Goal: Find contact information: Find contact information

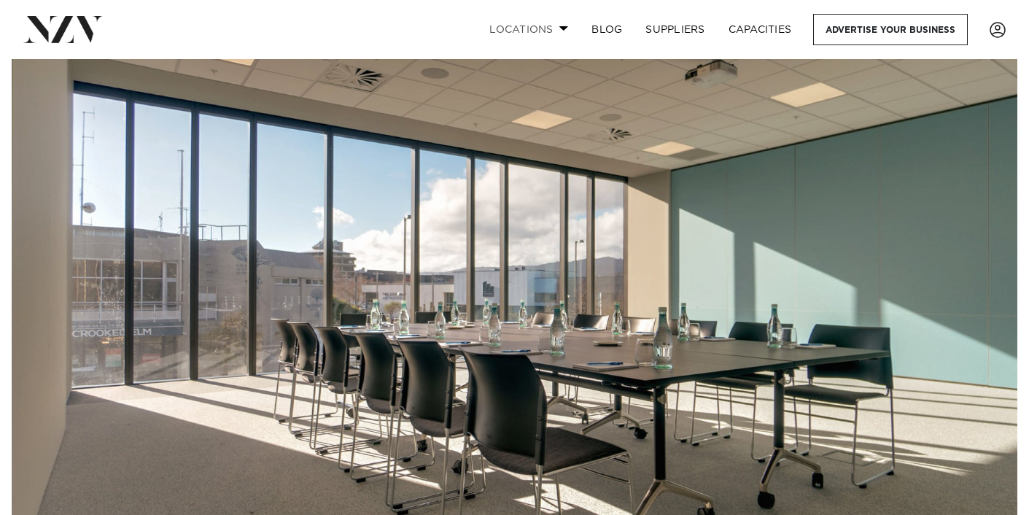
click at [539, 28] on link "Locations" at bounding box center [528, 29] width 102 height 31
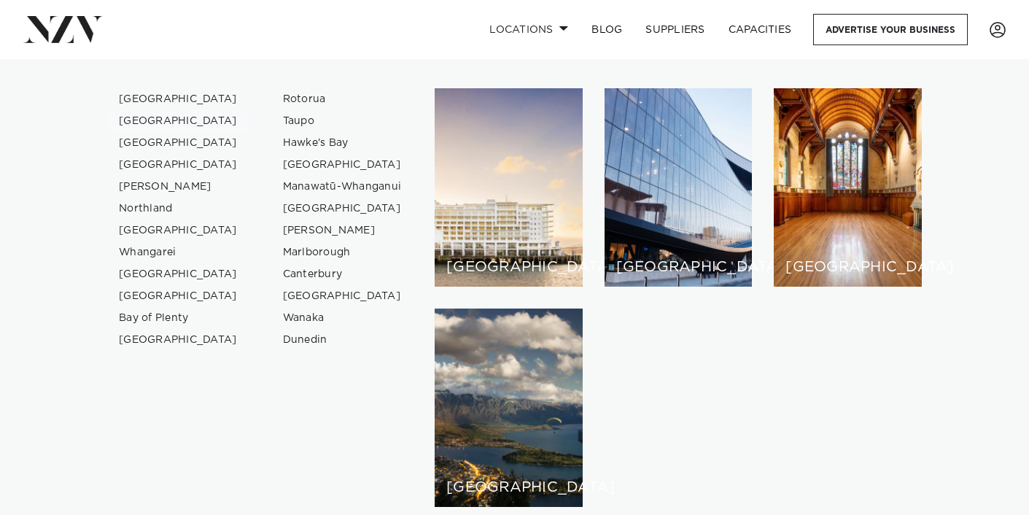
click at [153, 120] on link "[GEOGRAPHIC_DATA]" at bounding box center [178, 121] width 142 height 22
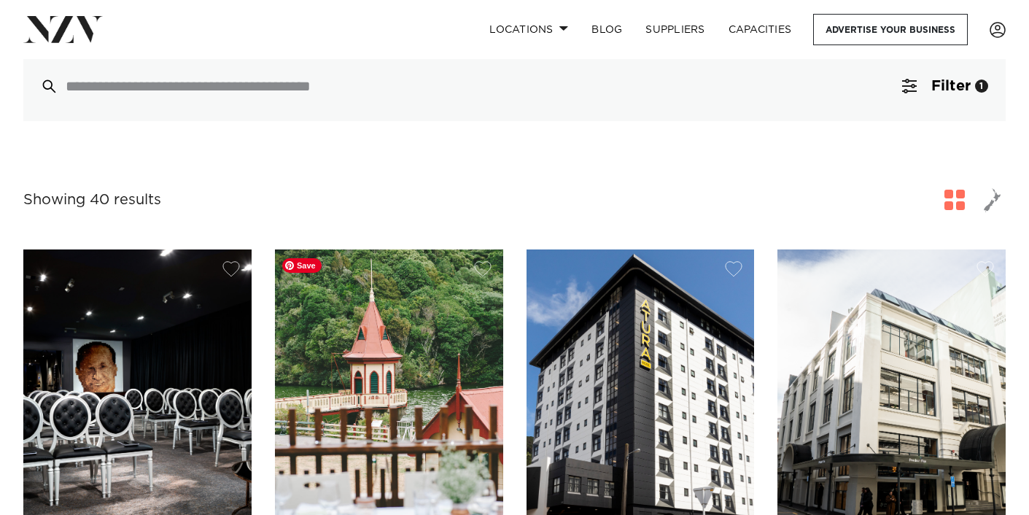
scroll to position [285, 0]
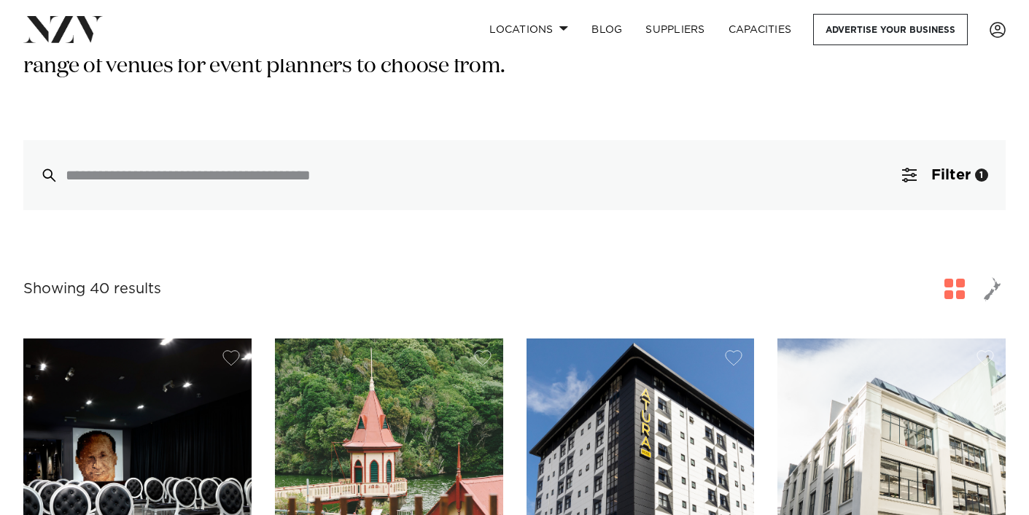
click at [990, 294] on span "button" at bounding box center [991, 288] width 17 height 25
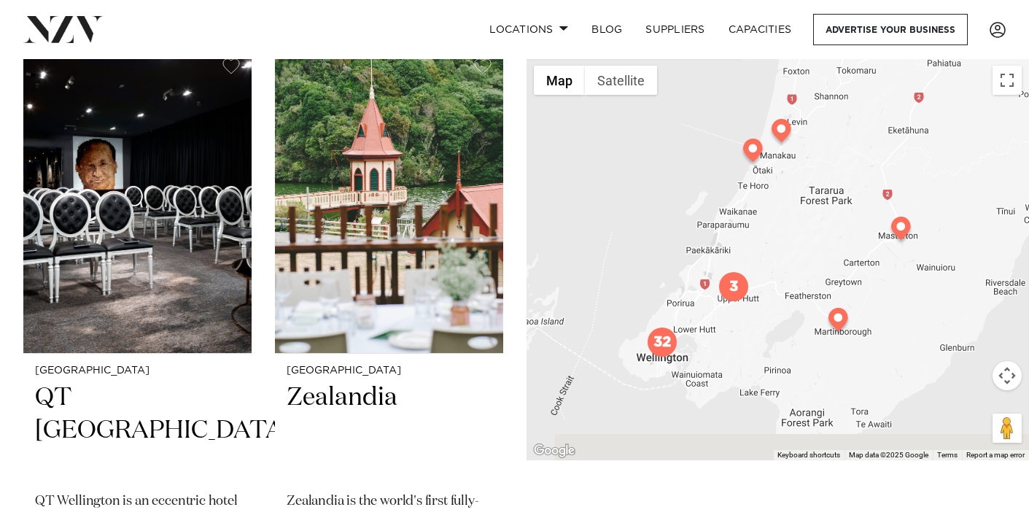
scroll to position [578, 0]
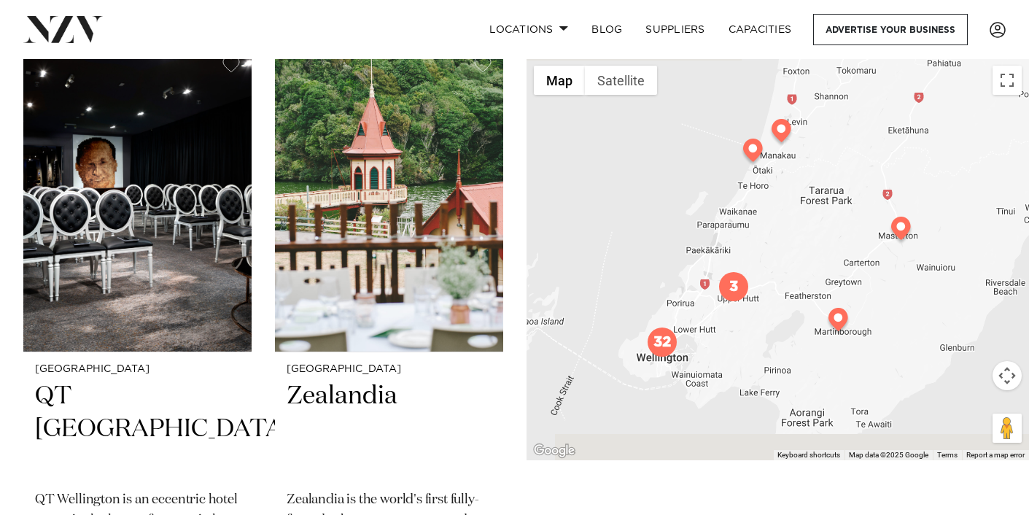
click at [659, 346] on img "32" at bounding box center [661, 341] width 29 height 29
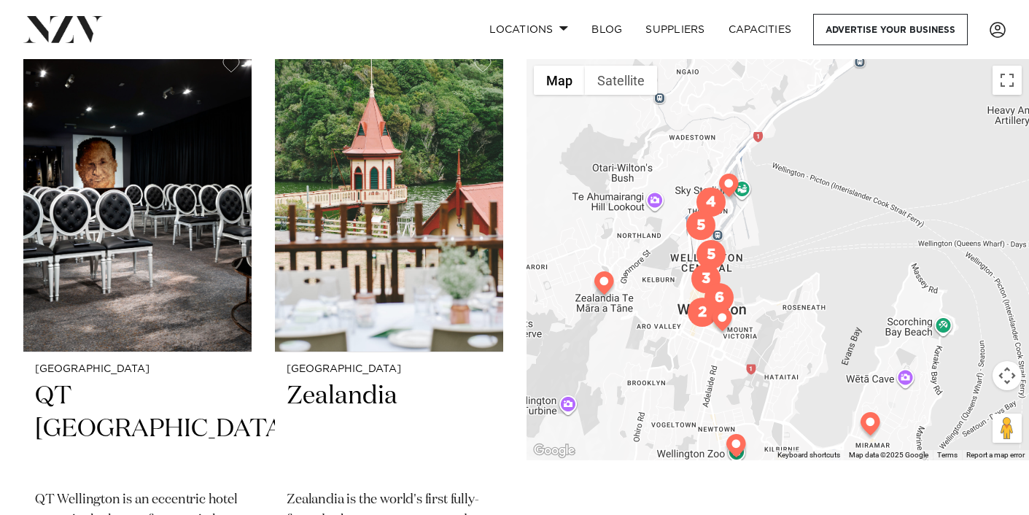
drag, startPoint x: 853, startPoint y: 150, endPoint x: 812, endPoint y: 267, distance: 123.6
click at [812, 267] on div "To navigate, press the arrow keys." at bounding box center [777, 259] width 502 height 402
click at [1007, 81] on button "Toggle fullscreen view" at bounding box center [1006, 80] width 29 height 29
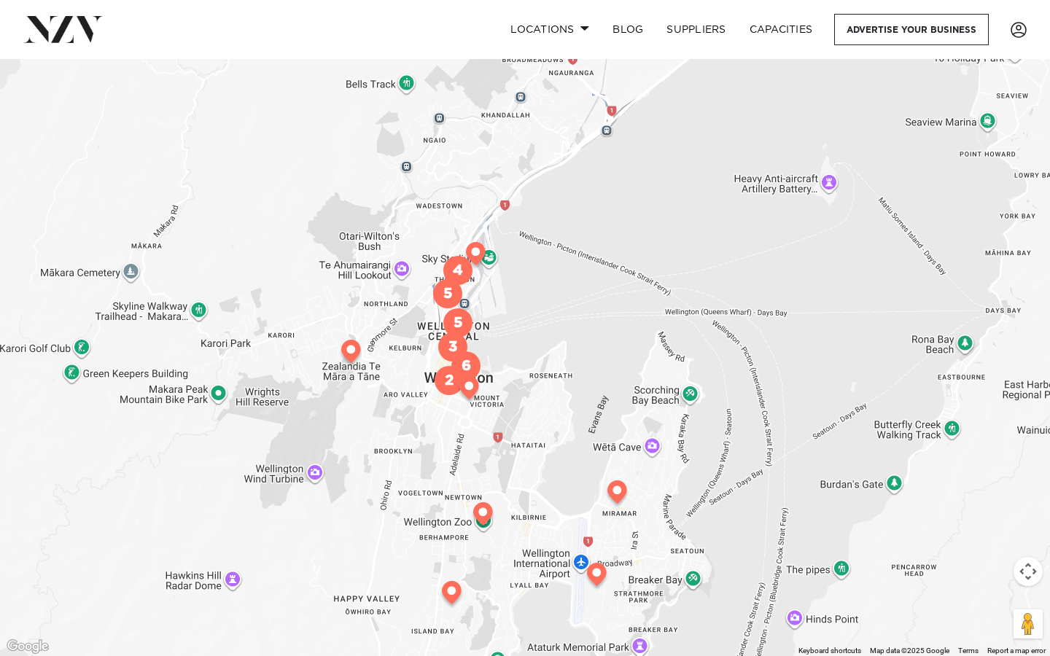
click at [460, 340] on img "3" at bounding box center [452, 346] width 29 height 29
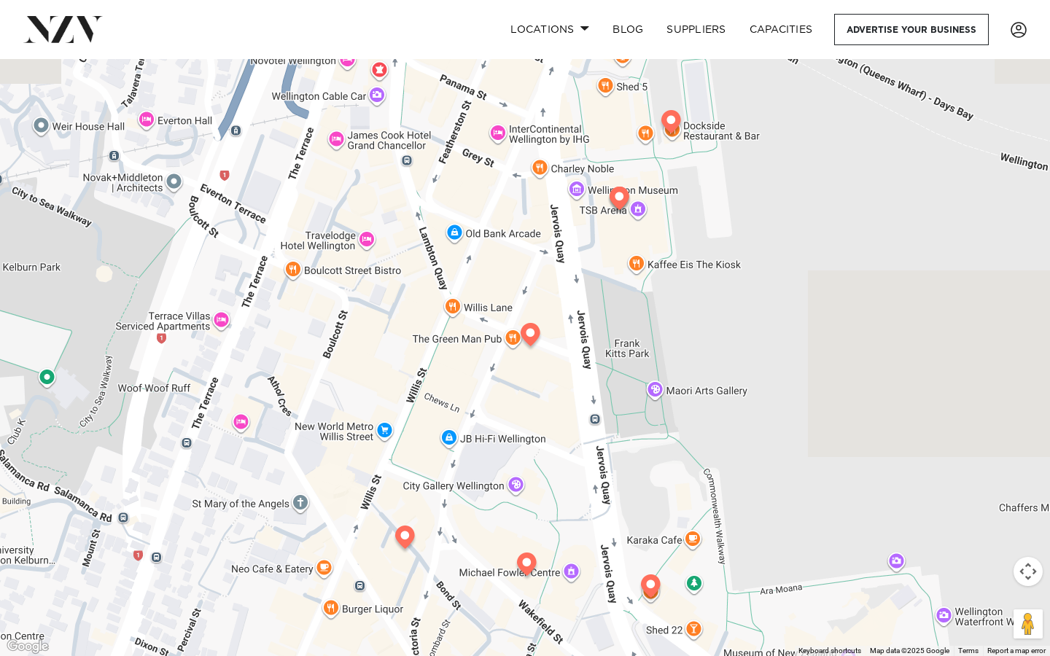
drag, startPoint x: 462, startPoint y: 282, endPoint x: 466, endPoint y: 536, distance: 253.7
click at [466, 514] on div "To navigate, press the arrow keys." at bounding box center [525, 328] width 1050 height 656
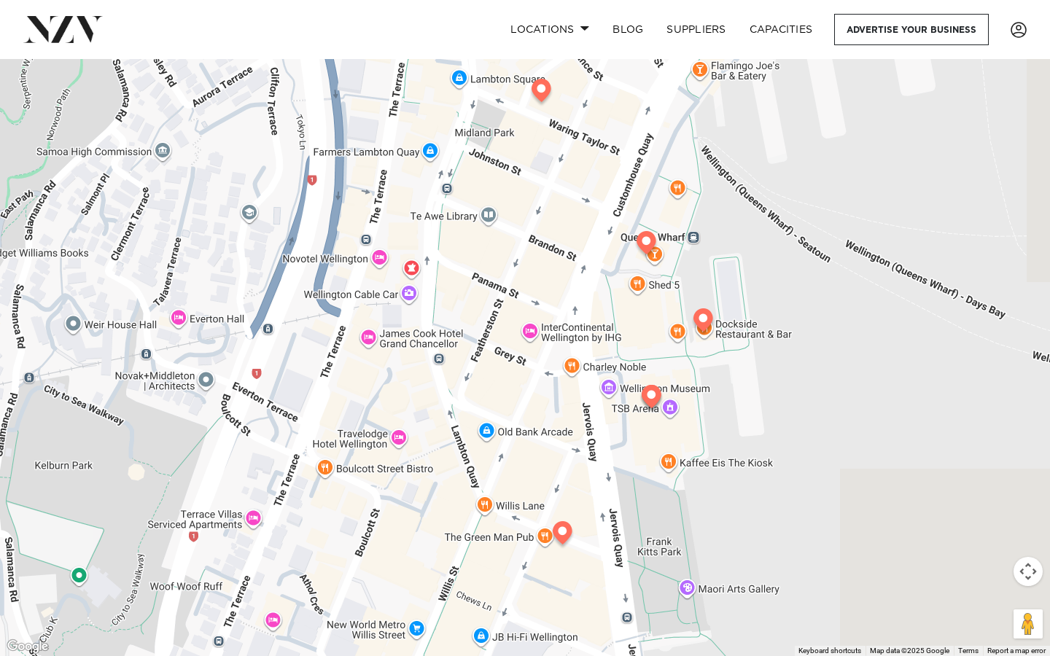
drag, startPoint x: 477, startPoint y: 286, endPoint x: 511, endPoint y: 498, distance: 214.2
click at [510, 489] on div "To navigate, press the arrow keys." at bounding box center [525, 328] width 1050 height 656
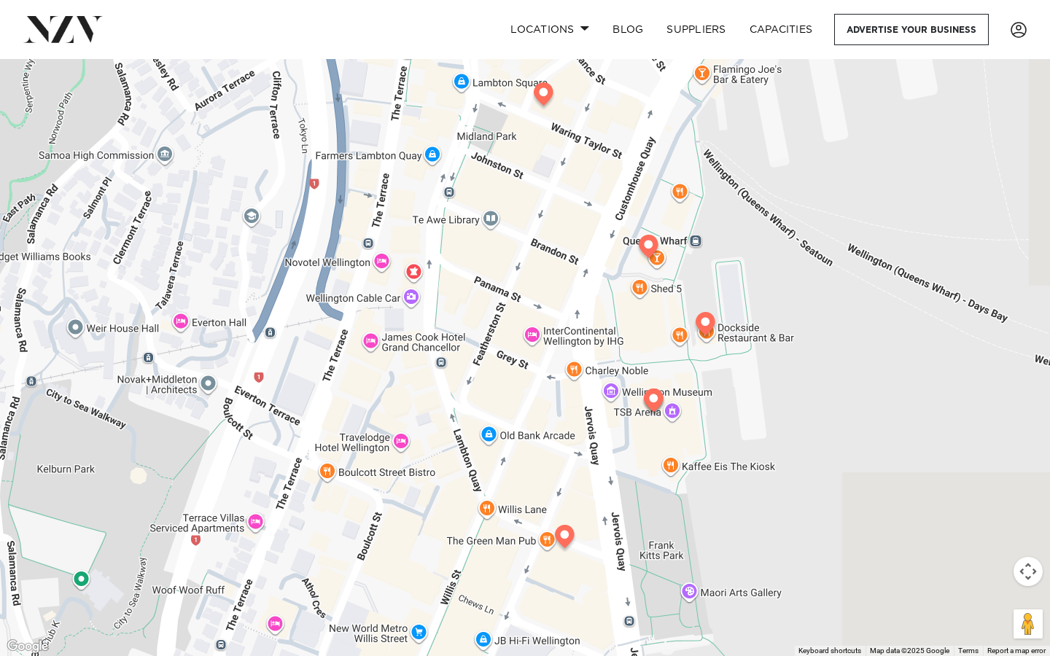
click at [511, 512] on div "To navigate, press the arrow keys." at bounding box center [525, 328] width 1050 height 656
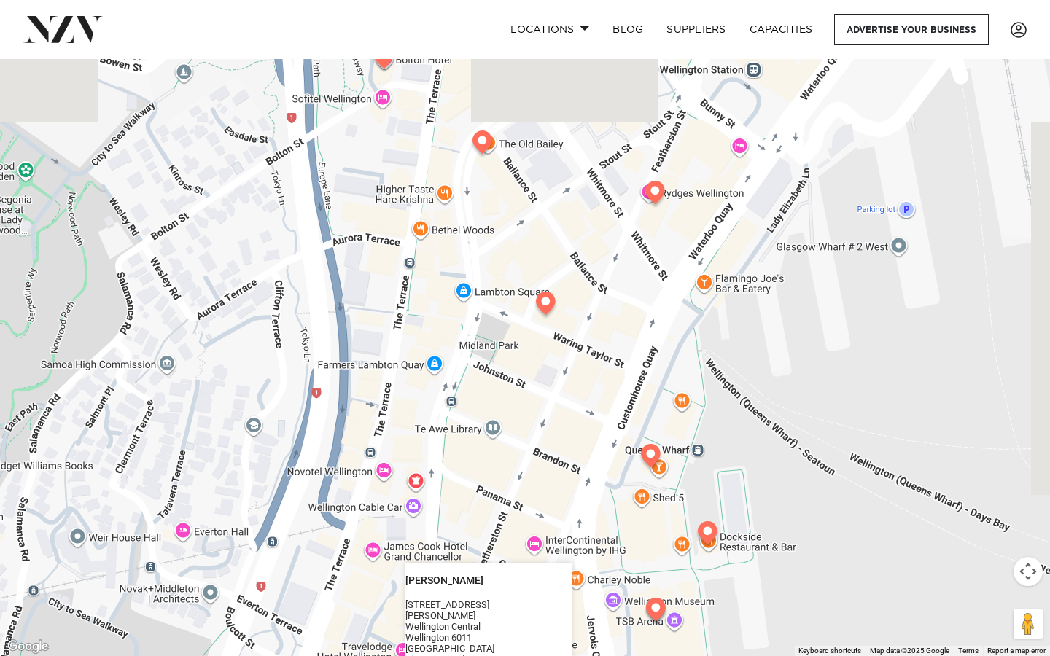
drag, startPoint x: 526, startPoint y: 322, endPoint x: 528, endPoint y: 533, distance: 210.7
click at [528, 514] on div "To navigate, press the arrow keys. Willis Lane Willis Lane 1 Willis Street Well…" at bounding box center [525, 328] width 1050 height 656
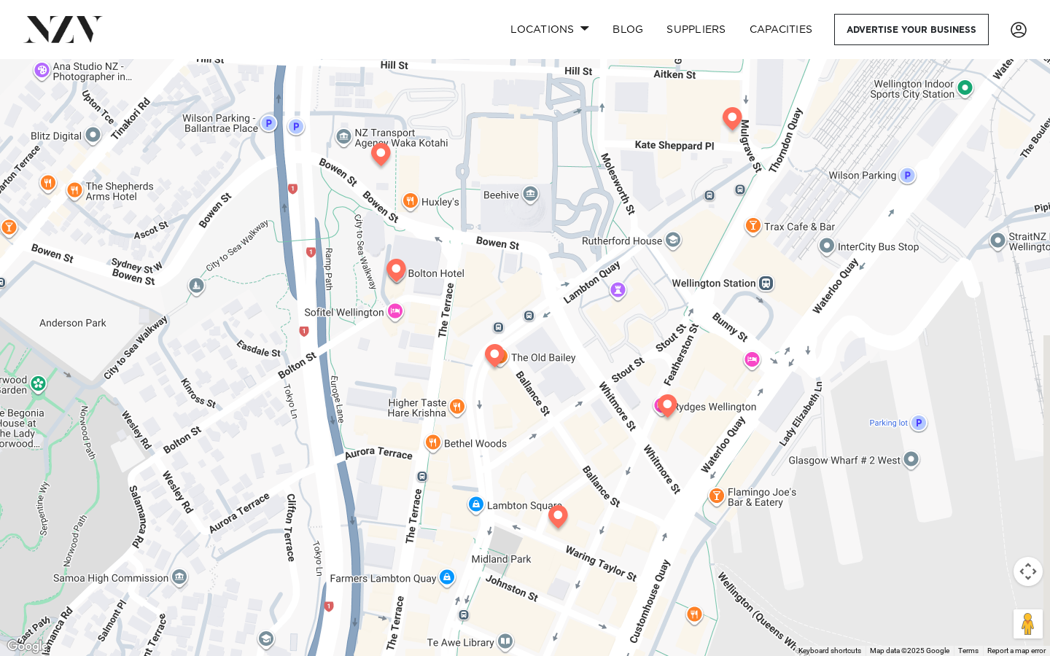
drag, startPoint x: 464, startPoint y: 310, endPoint x: 477, endPoint y: 526, distance: 216.9
click at [477, 514] on div "To navigate, press the arrow keys. Willis Lane Willis Lane 1 Willis Street Well…" at bounding box center [525, 328] width 1050 height 656
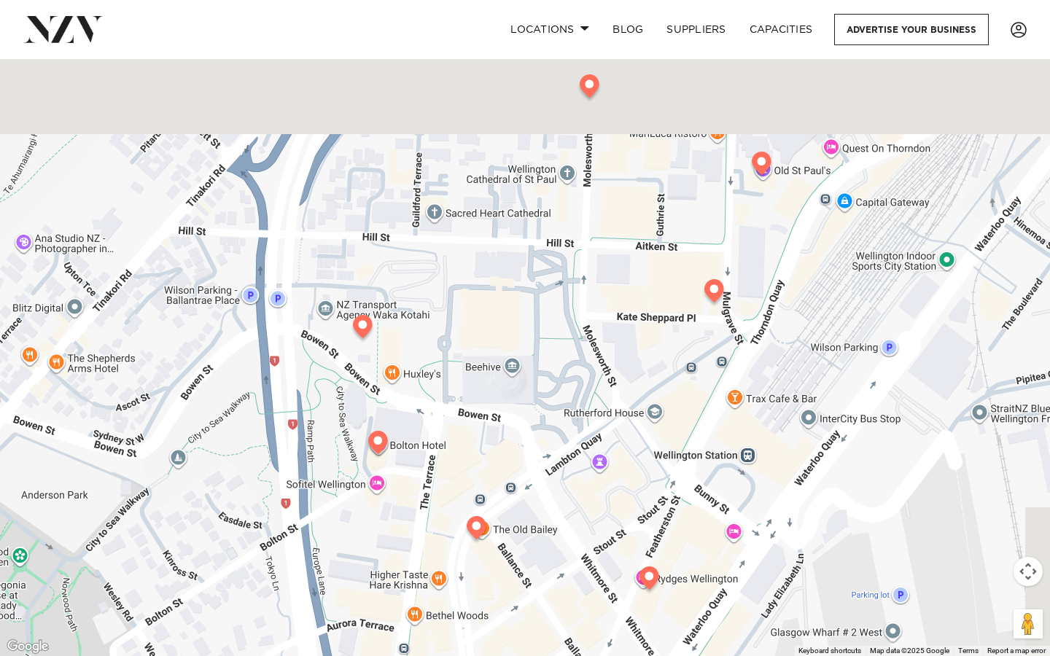
drag, startPoint x: 689, startPoint y: 165, endPoint x: 670, endPoint y: 341, distance: 176.7
click at [670, 341] on div "To navigate, press the arrow keys. Willis Lane Willis Lane 1 Willis Street Well…" at bounding box center [525, 328] width 1050 height 656
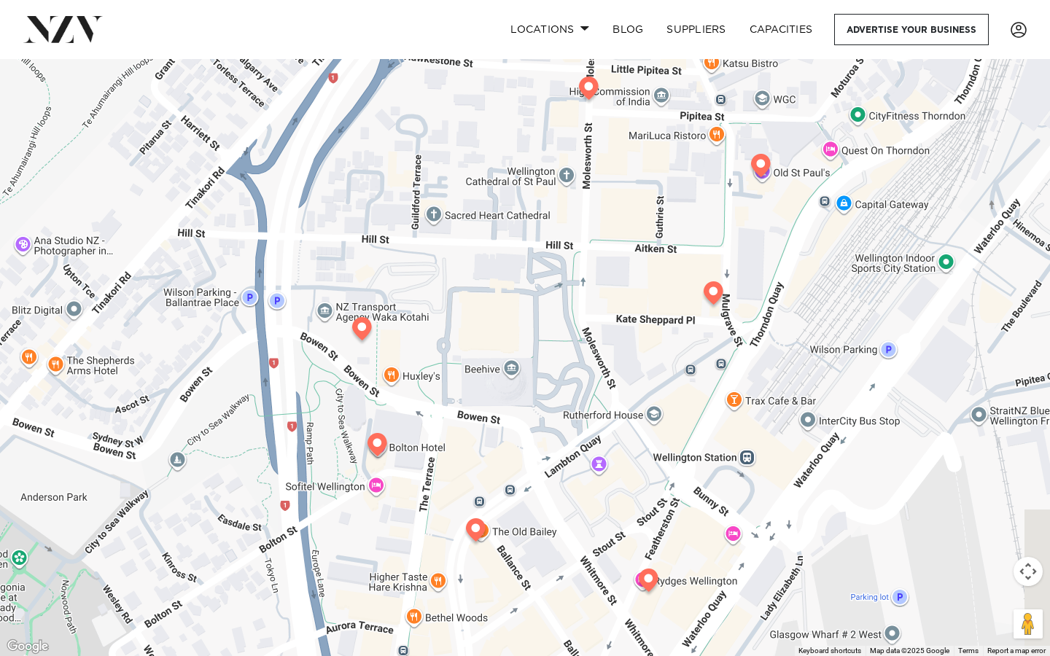
click at [714, 290] on img at bounding box center [714, 295] width 26 height 29
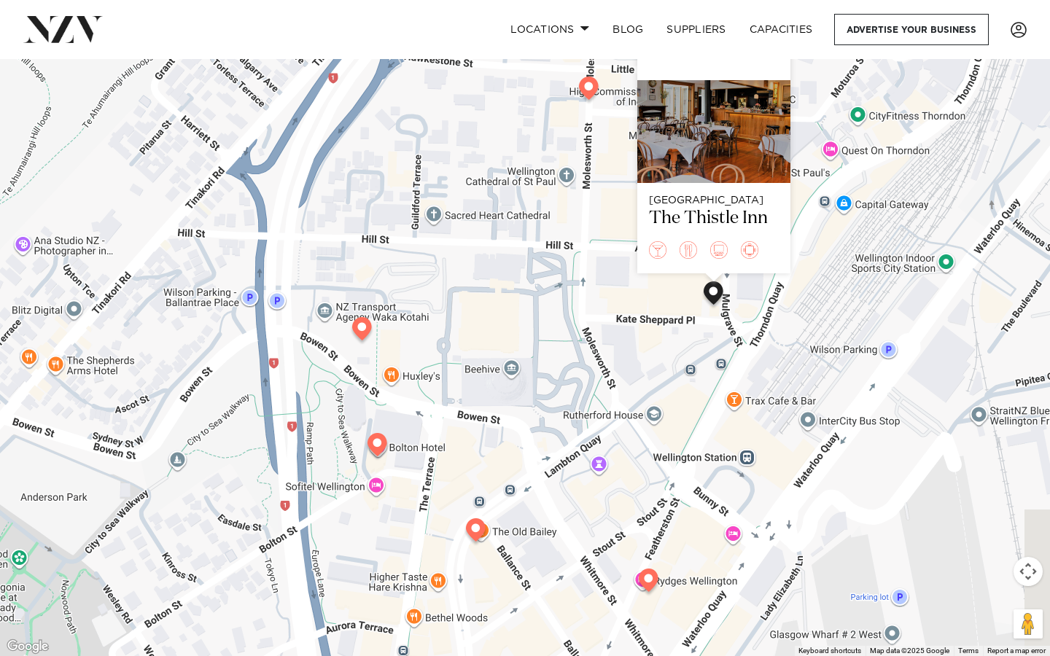
click at [474, 514] on img at bounding box center [476, 532] width 26 height 29
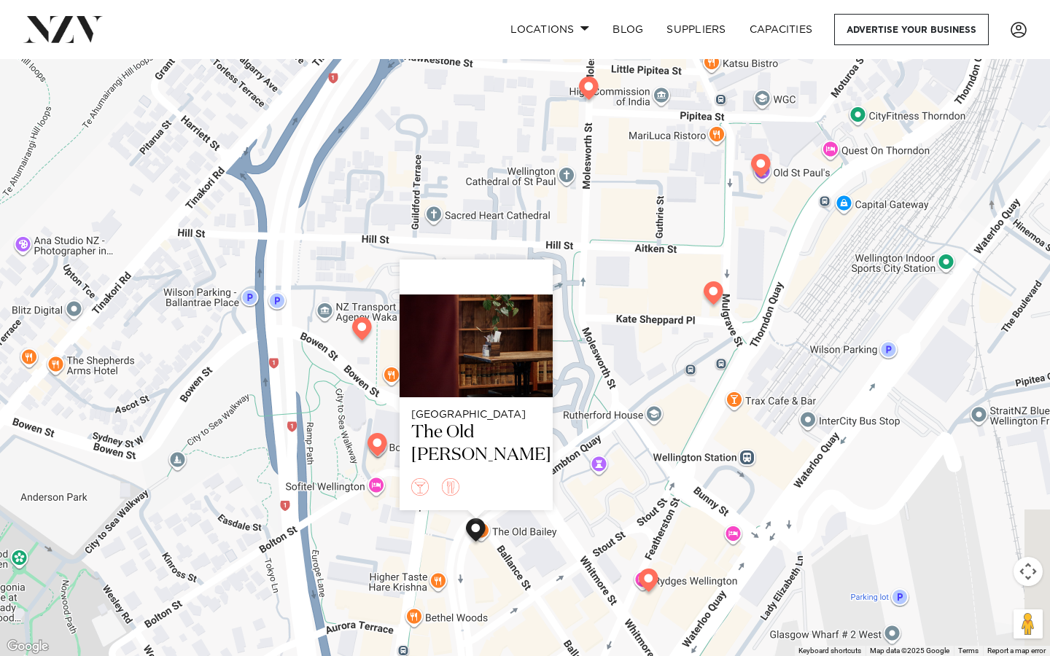
click at [378, 447] on img at bounding box center [377, 447] width 26 height 29
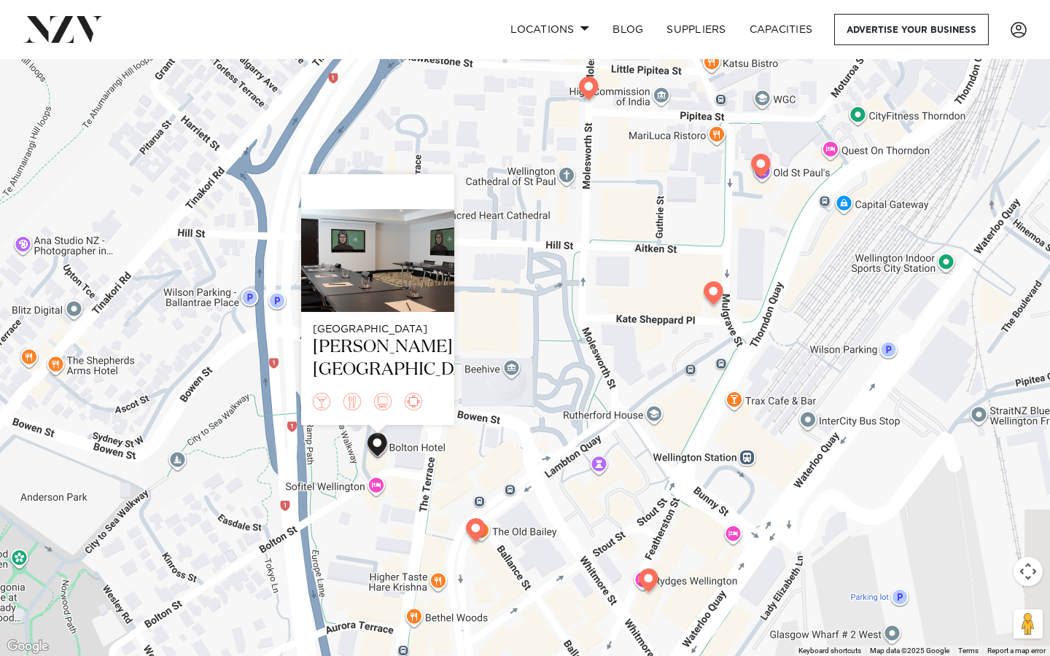
click at [1026, 29] on button "Toggle fullscreen view" at bounding box center [1027, 21] width 29 height 29
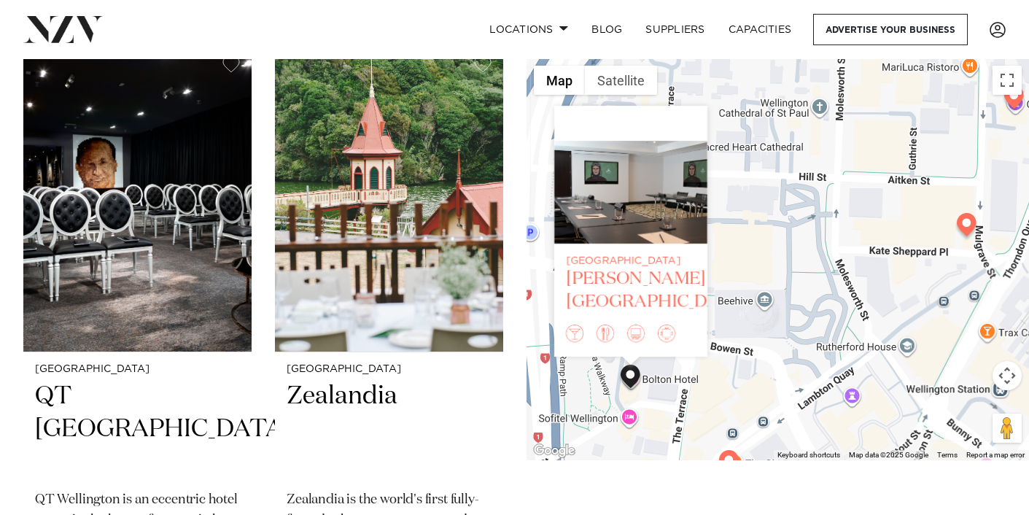
click at [631, 227] on div at bounding box center [630, 191] width 153 height 103
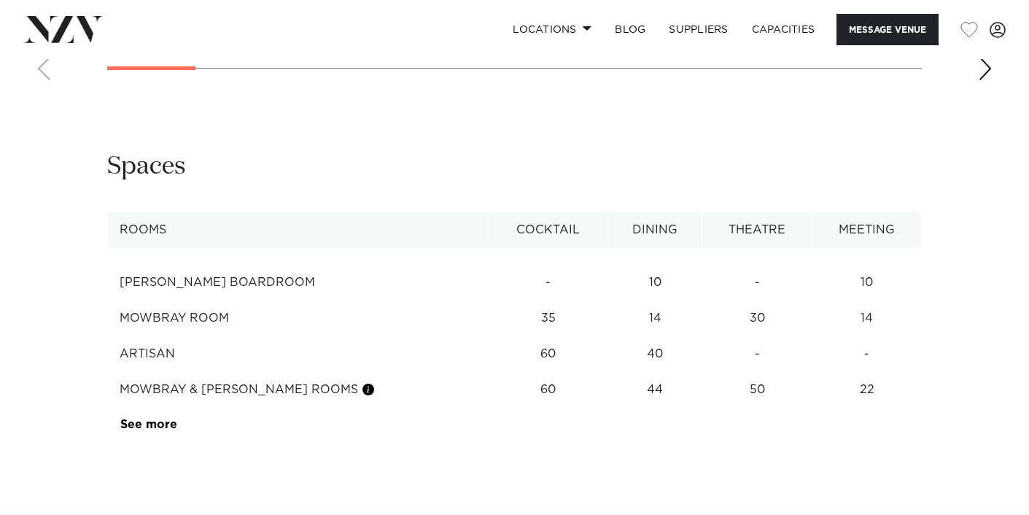
scroll to position [1781, 0]
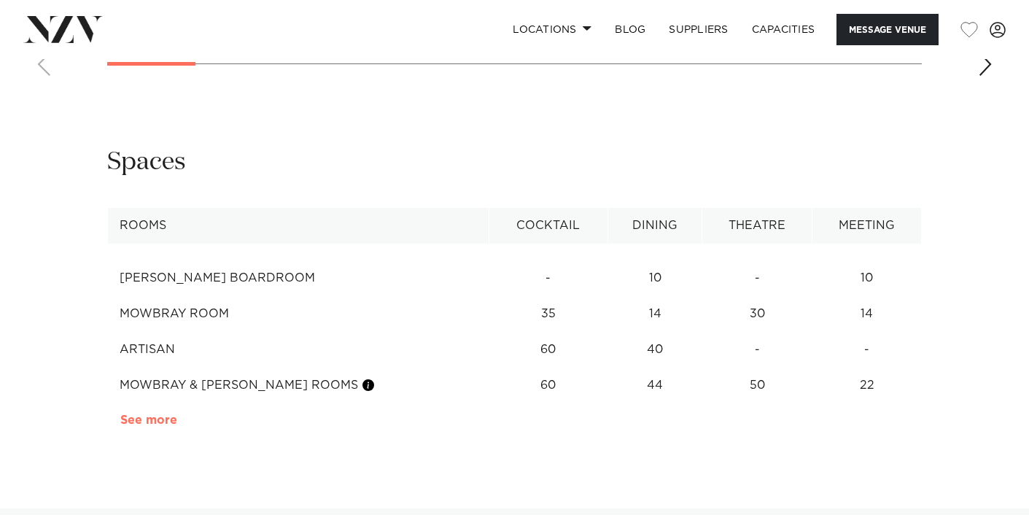
click at [160, 414] on link "See more" at bounding box center [177, 420] width 114 height 12
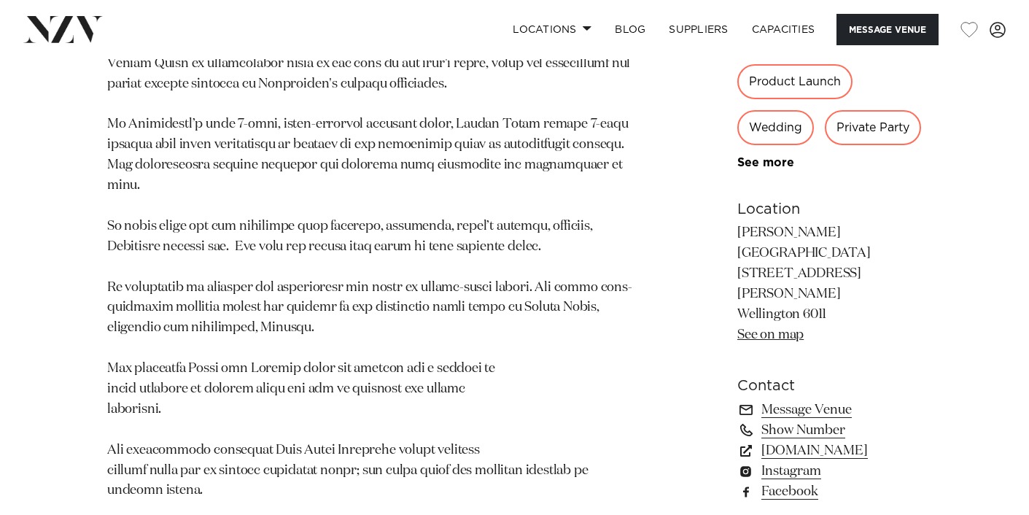
scroll to position [869, 0]
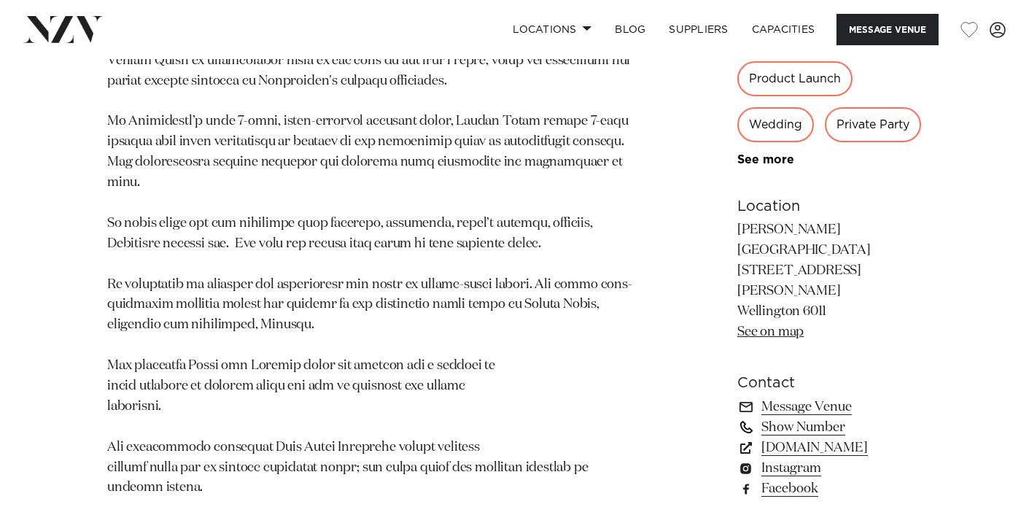
click at [737, 416] on link "Show Number" at bounding box center [829, 426] width 184 height 20
click at [799, 437] on link "www.boltonhotel.co.nz" at bounding box center [829, 447] width 184 height 20
